Goal: Obtain resource: Download file/media

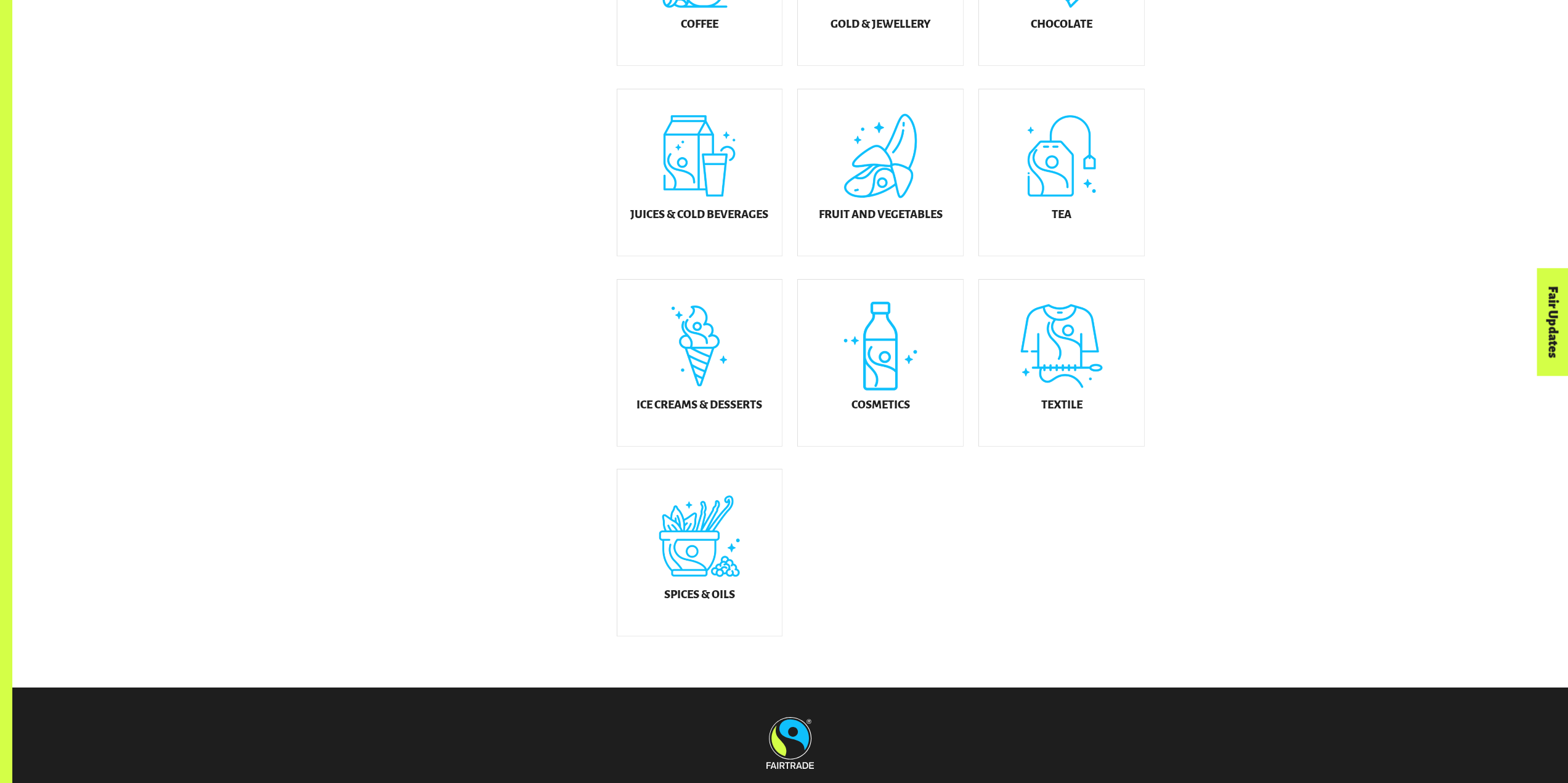
scroll to position [554, 0]
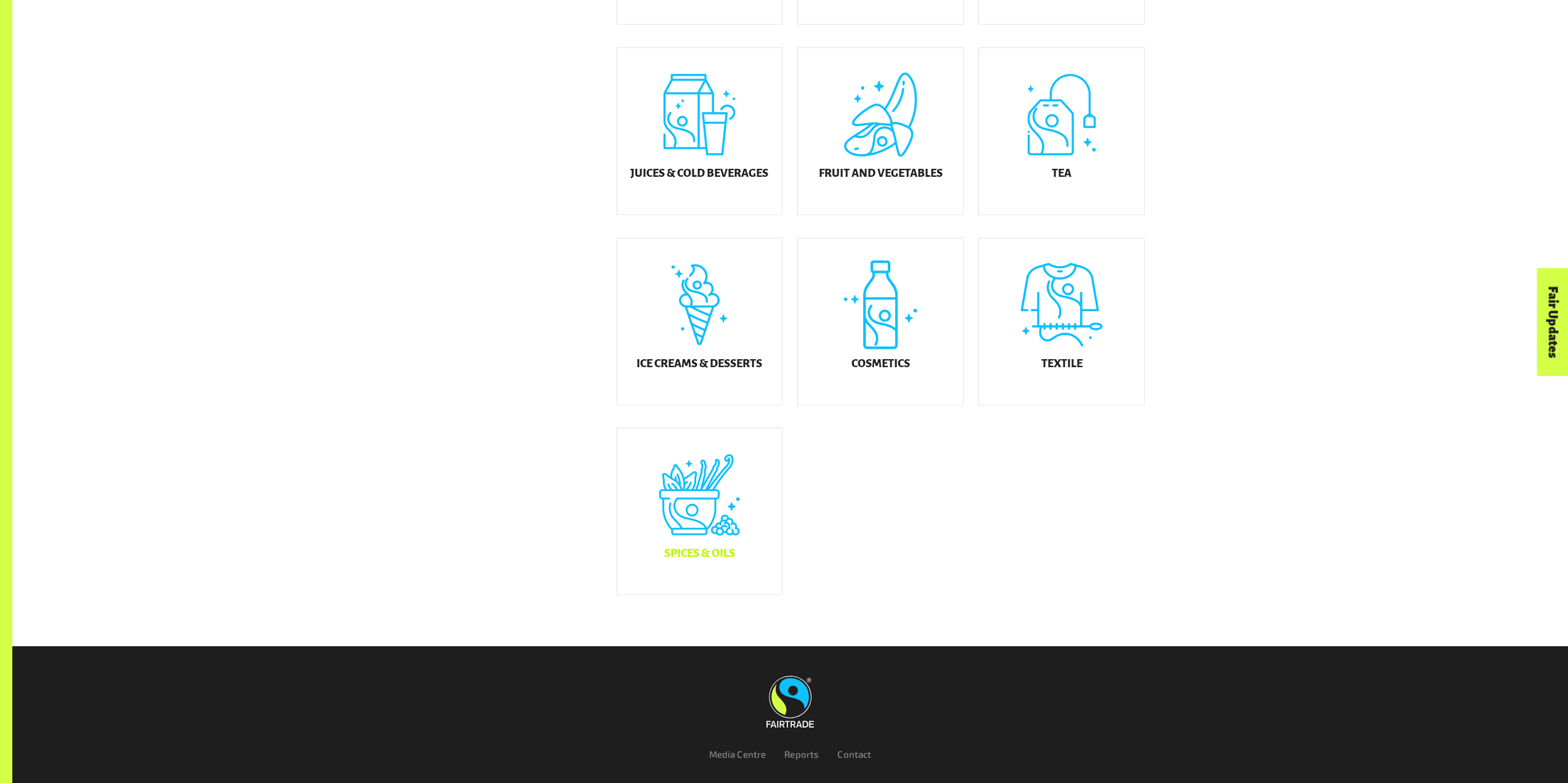
click at [673, 470] on div "Spices & Oils" at bounding box center [700, 511] width 165 height 166
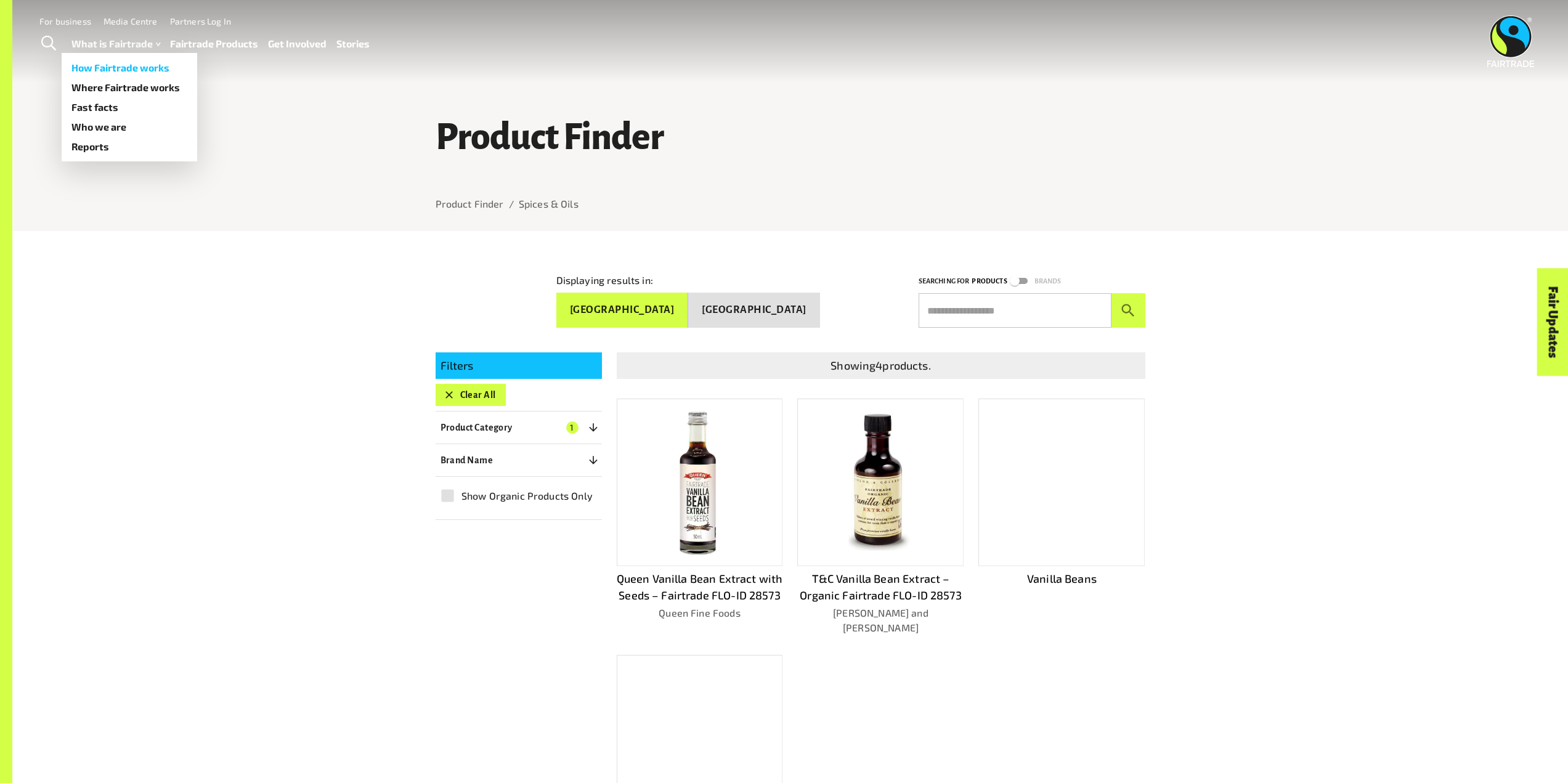
click at [112, 64] on link "How Fairtrade works" at bounding box center [129, 67] width 136 height 20
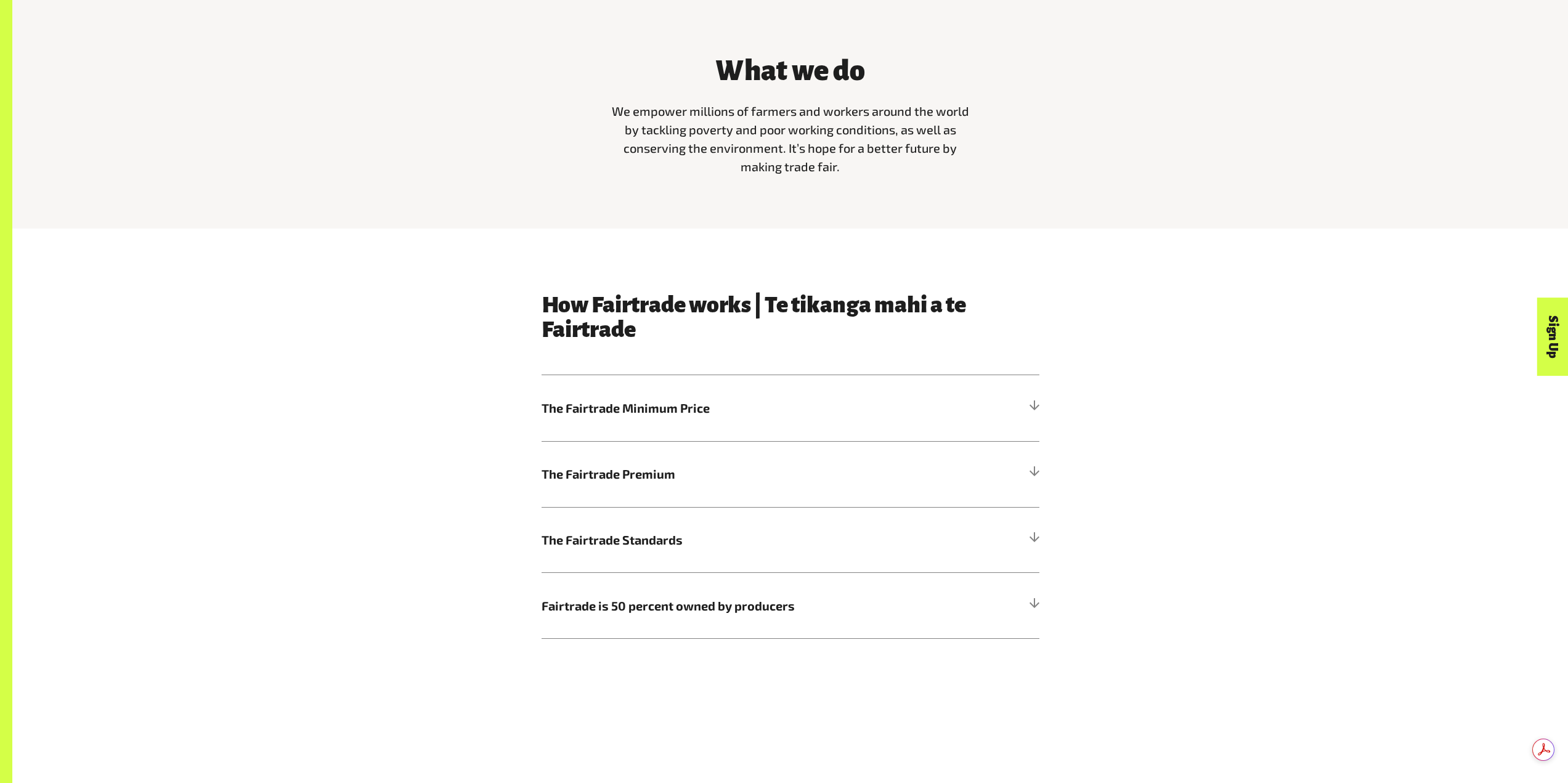
scroll to position [554, 0]
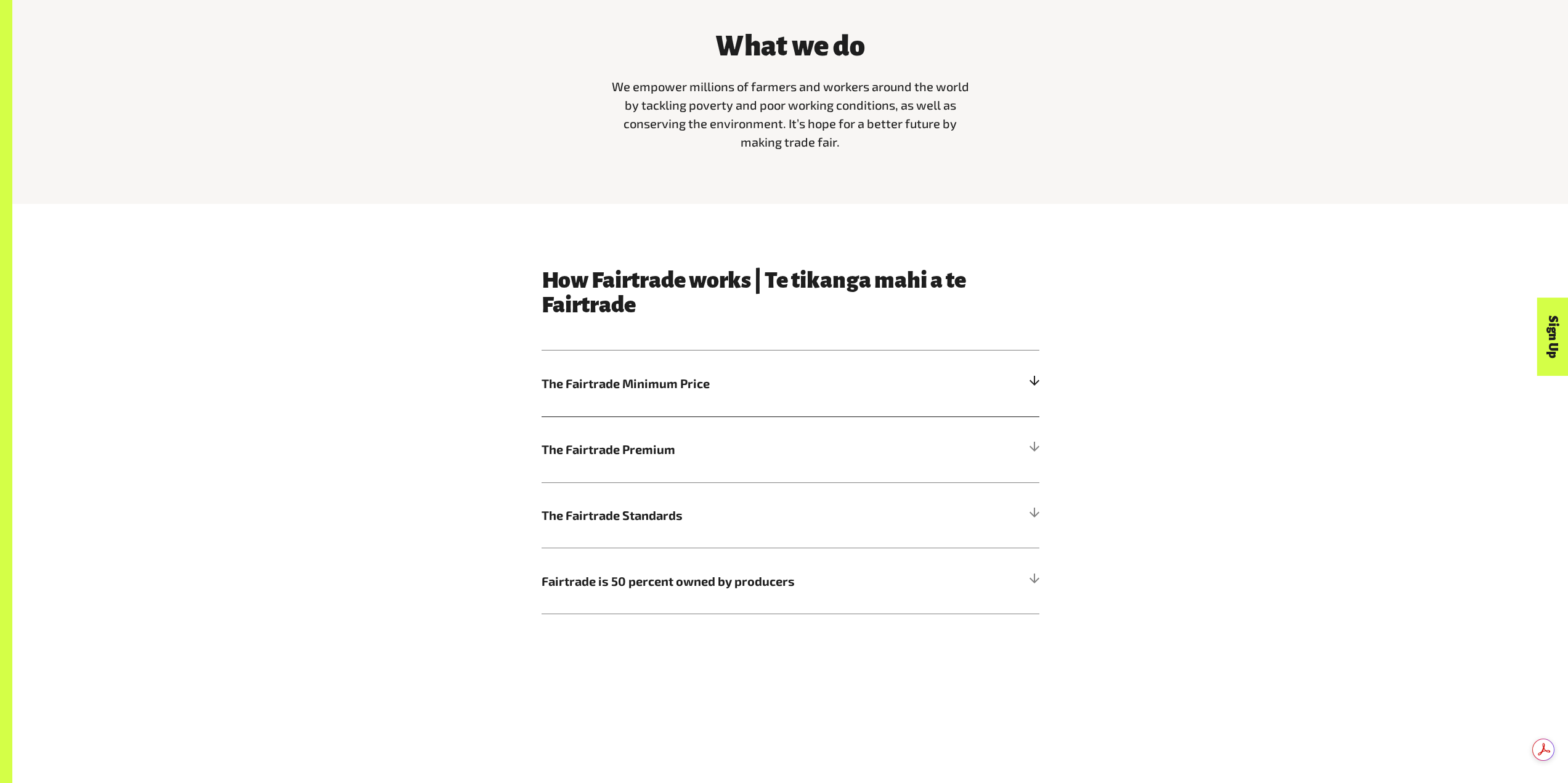
click at [584, 392] on span "The Fairtrade Minimum Price" at bounding box center [728, 383] width 373 height 19
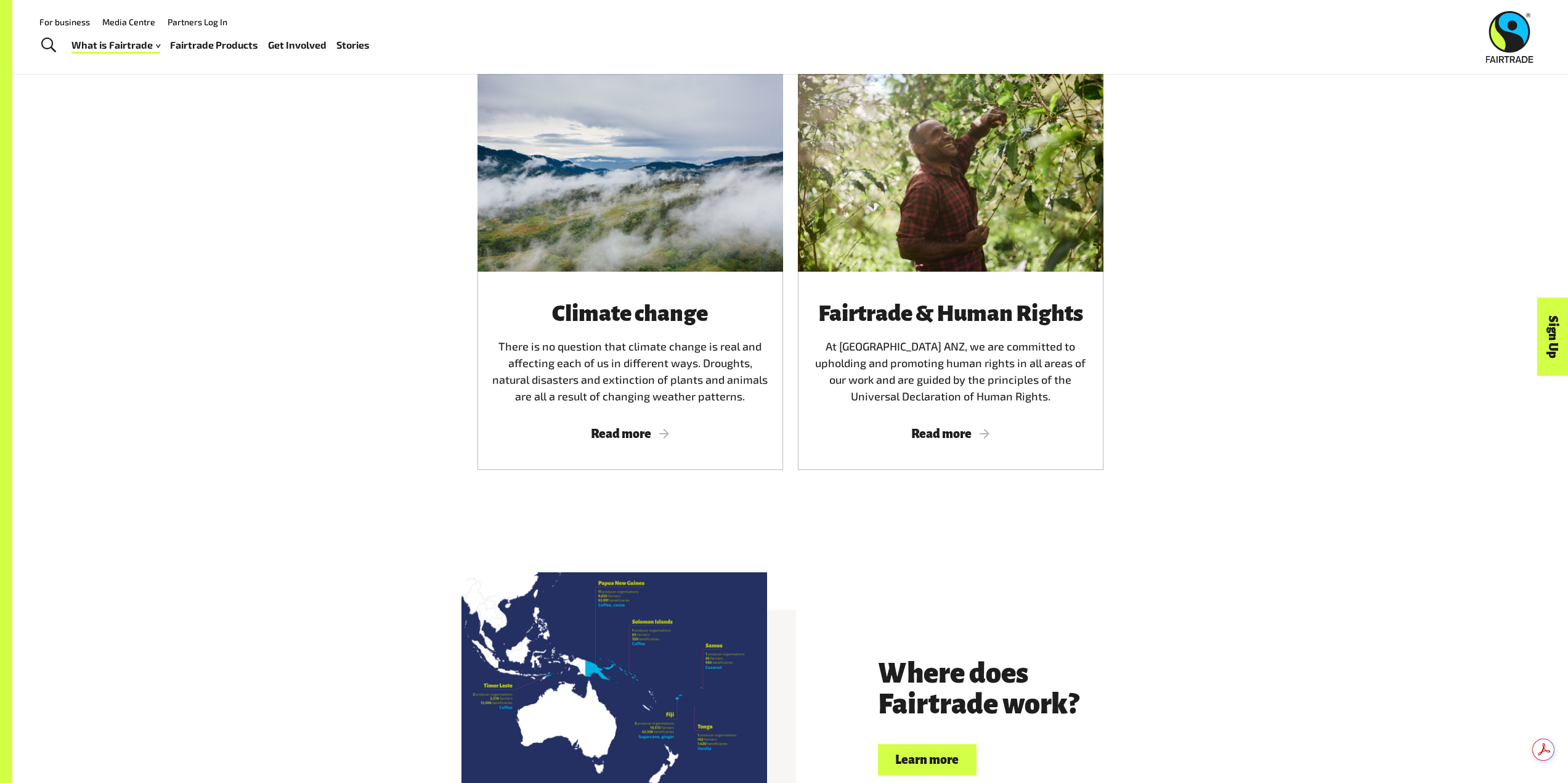
scroll to position [2525, 0]
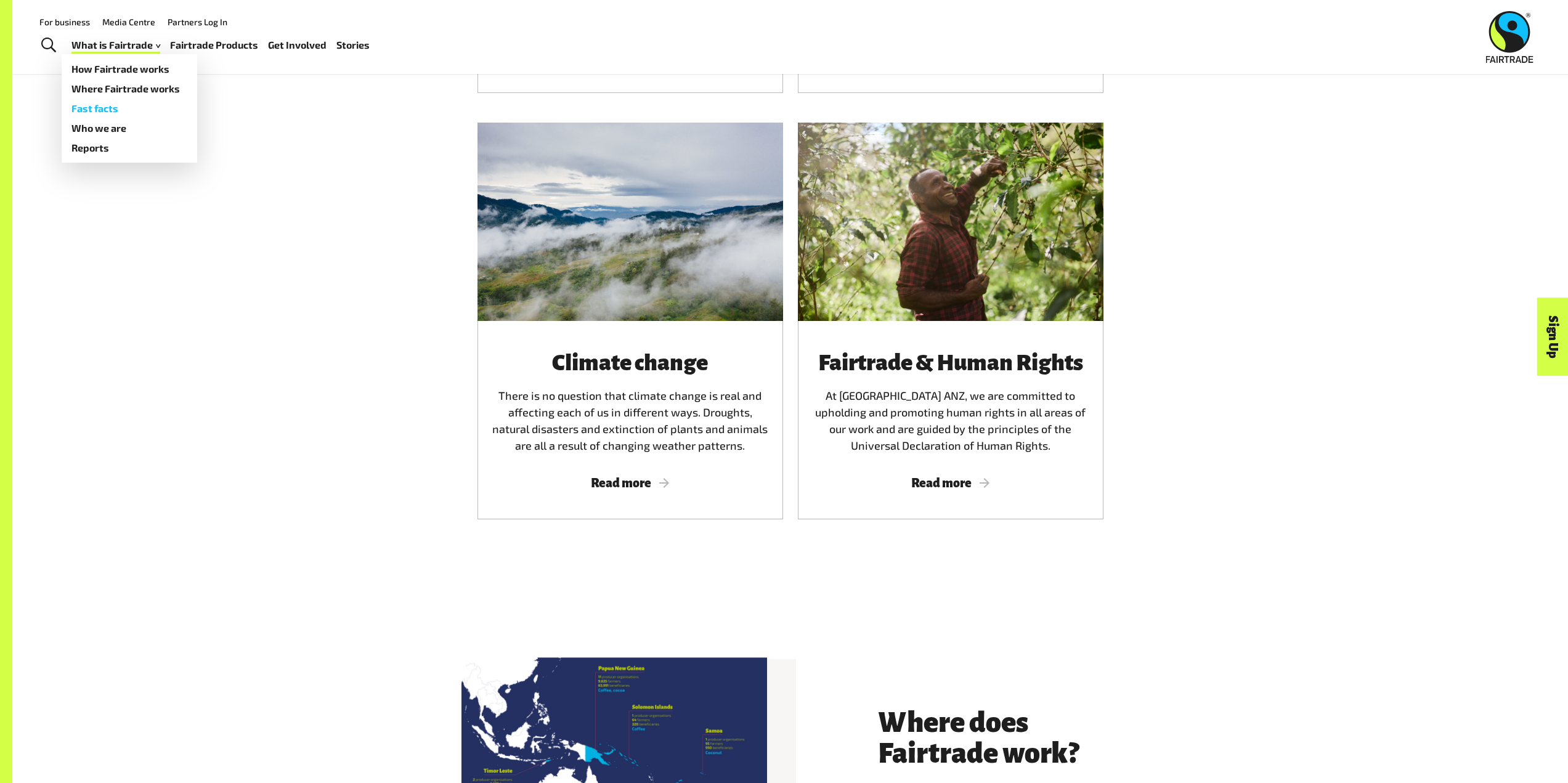
click at [98, 110] on link "Fast facts" at bounding box center [129, 108] width 136 height 20
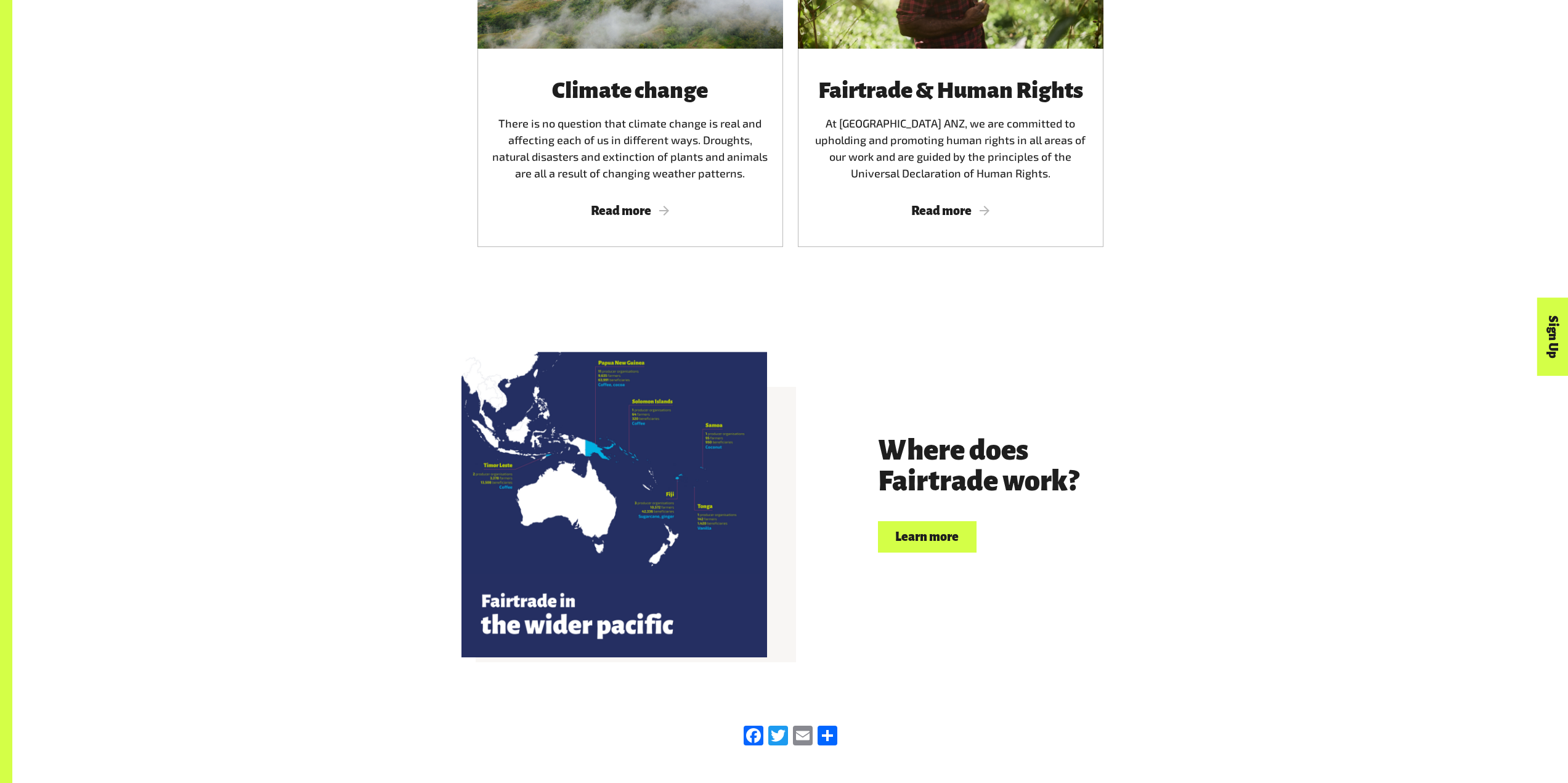
scroll to position [2525, 0]
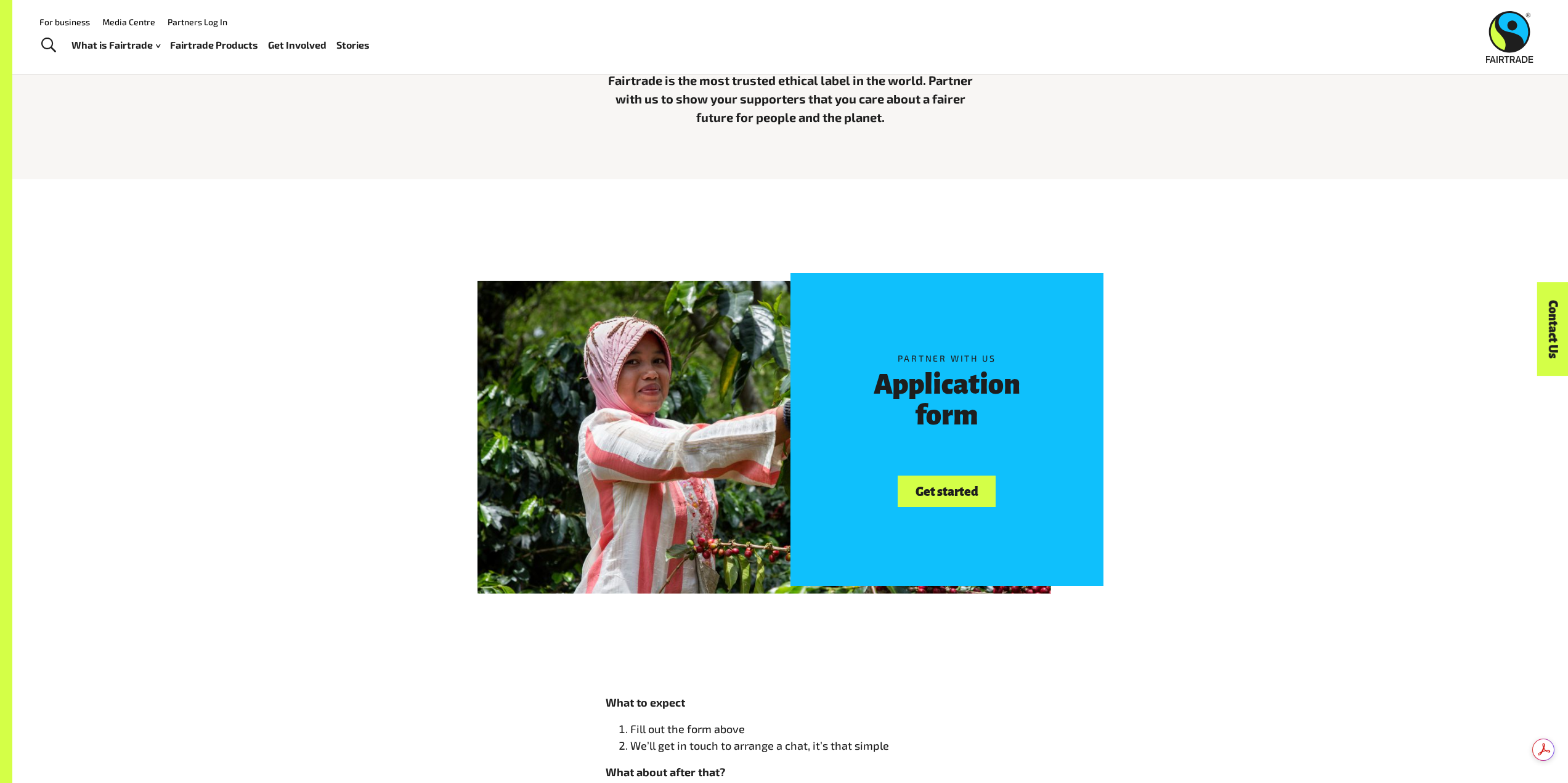
scroll to position [493, 0]
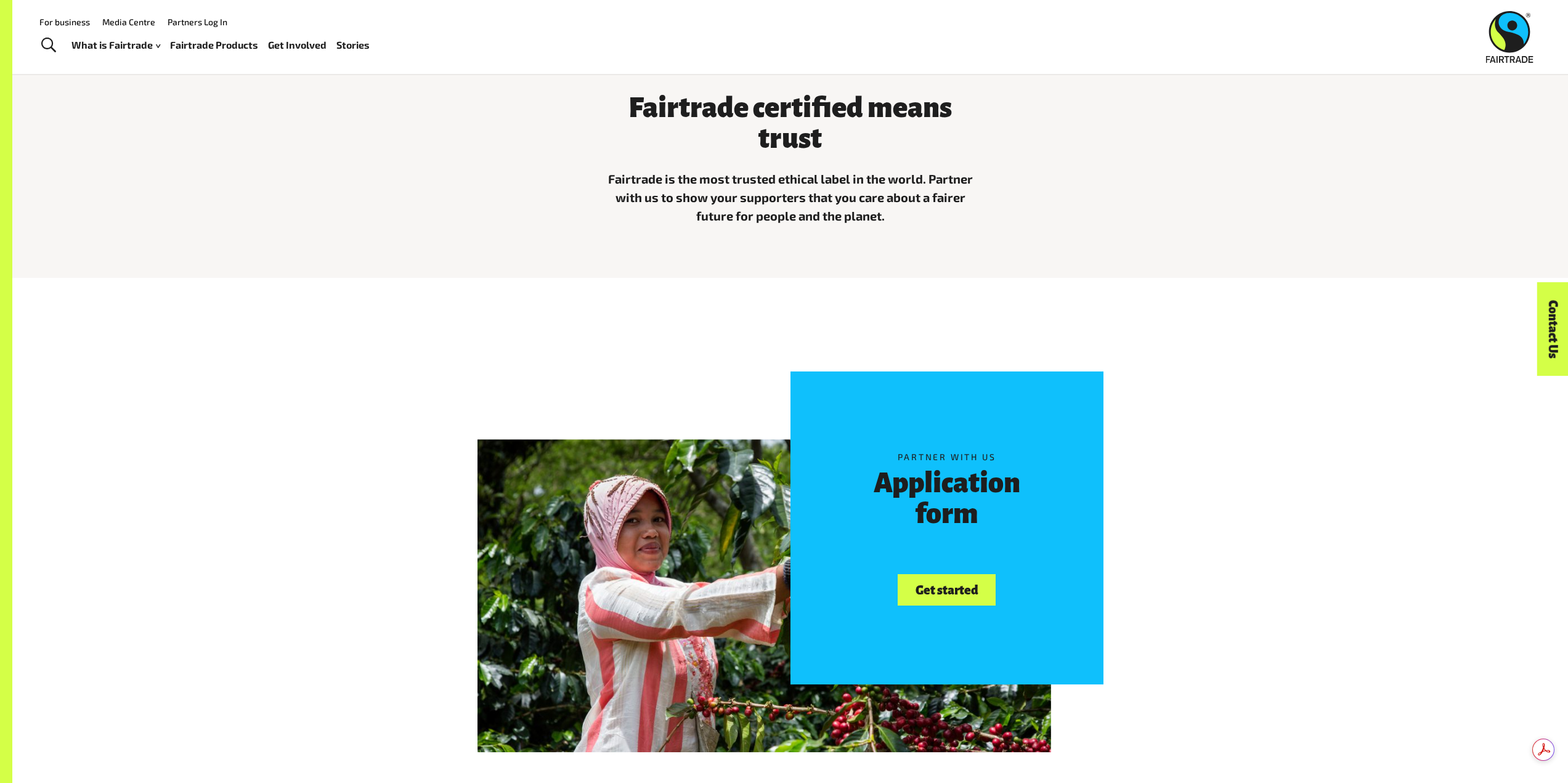
click at [974, 586] on link "Get started" at bounding box center [947, 590] width 98 height 31
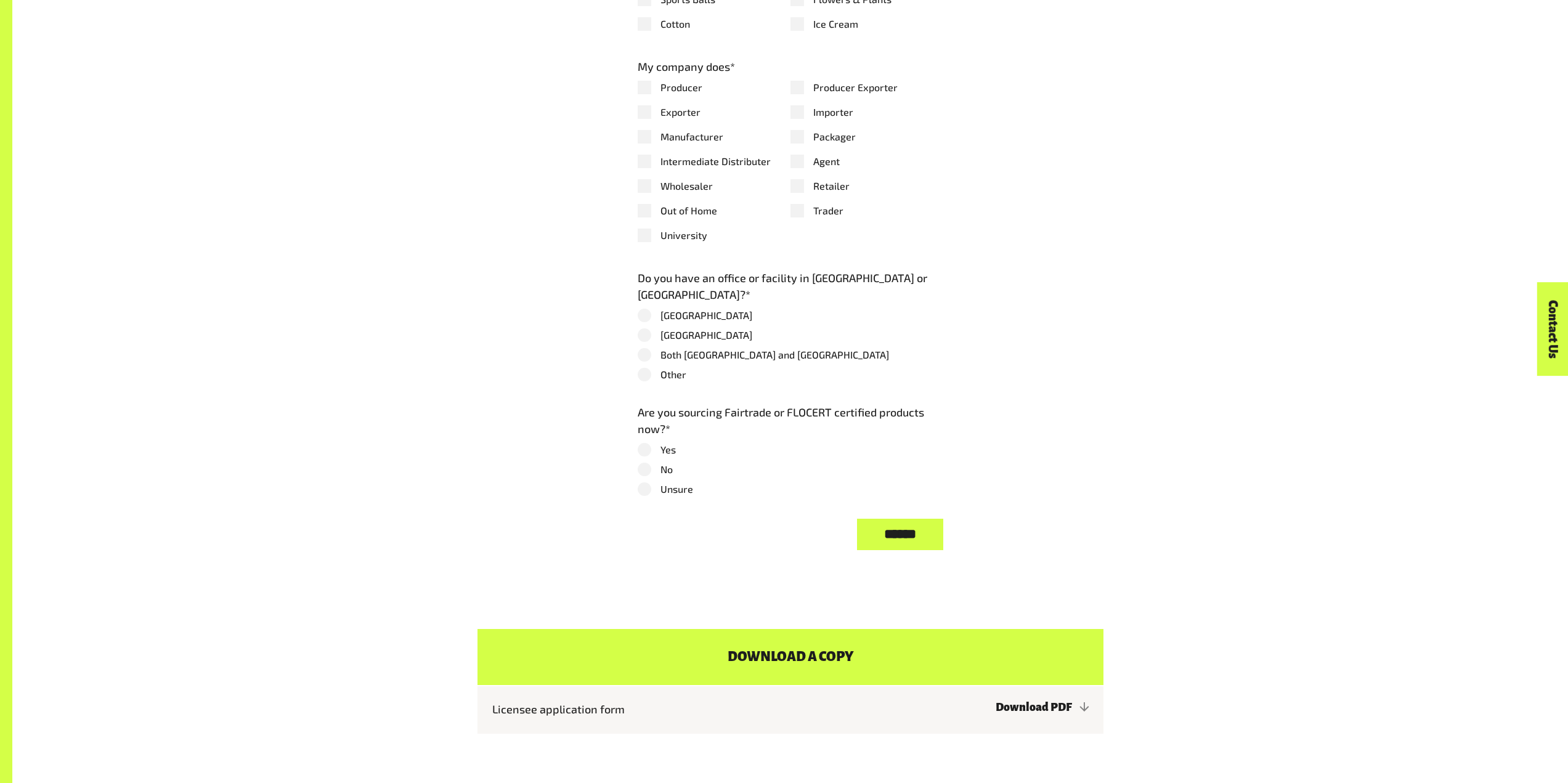
scroll to position [1540, 0]
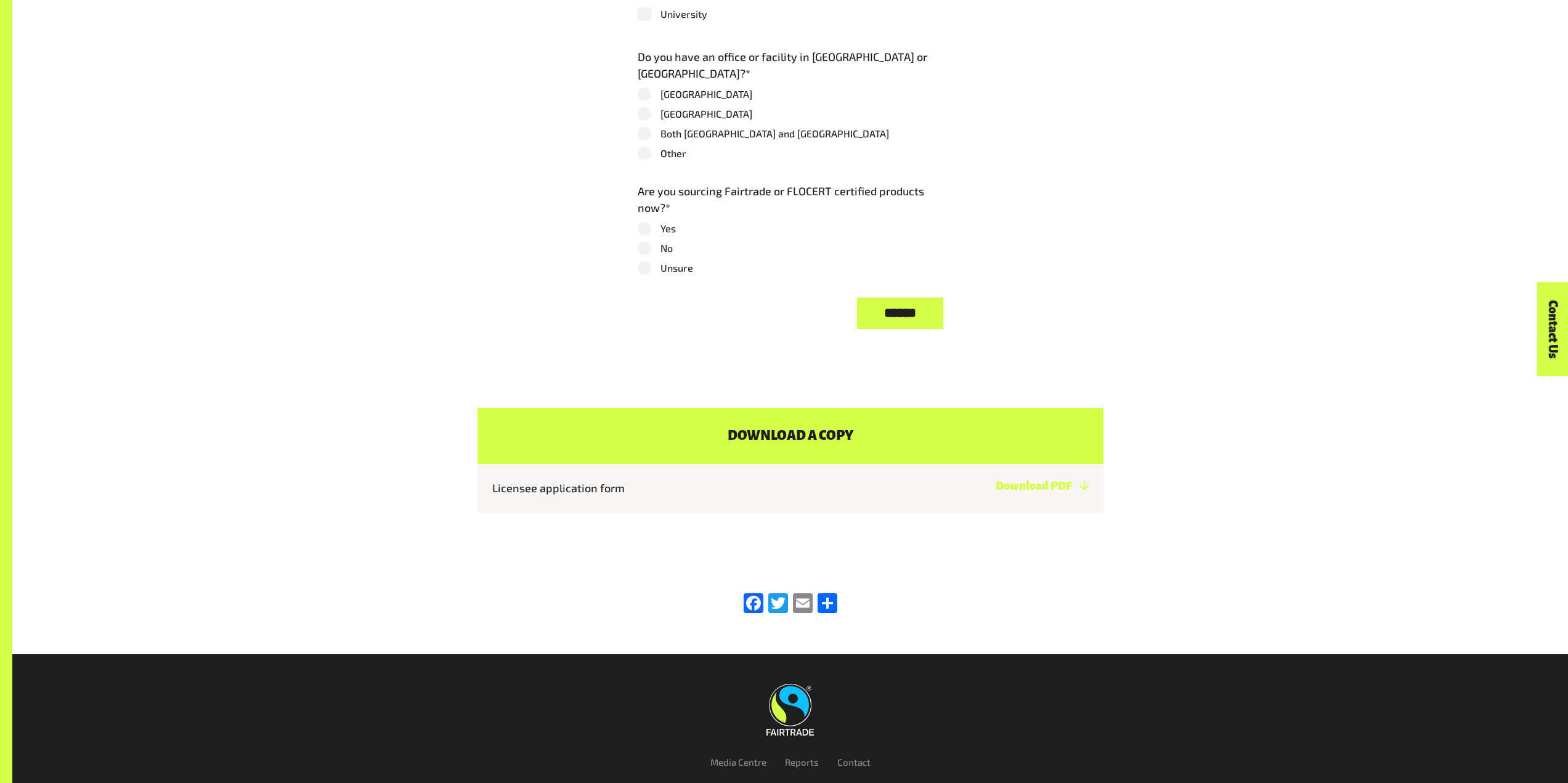
click at [1057, 480] on link "Download PDF" at bounding box center [1042, 486] width 93 height 12
